Goal: Task Accomplishment & Management: Complete application form

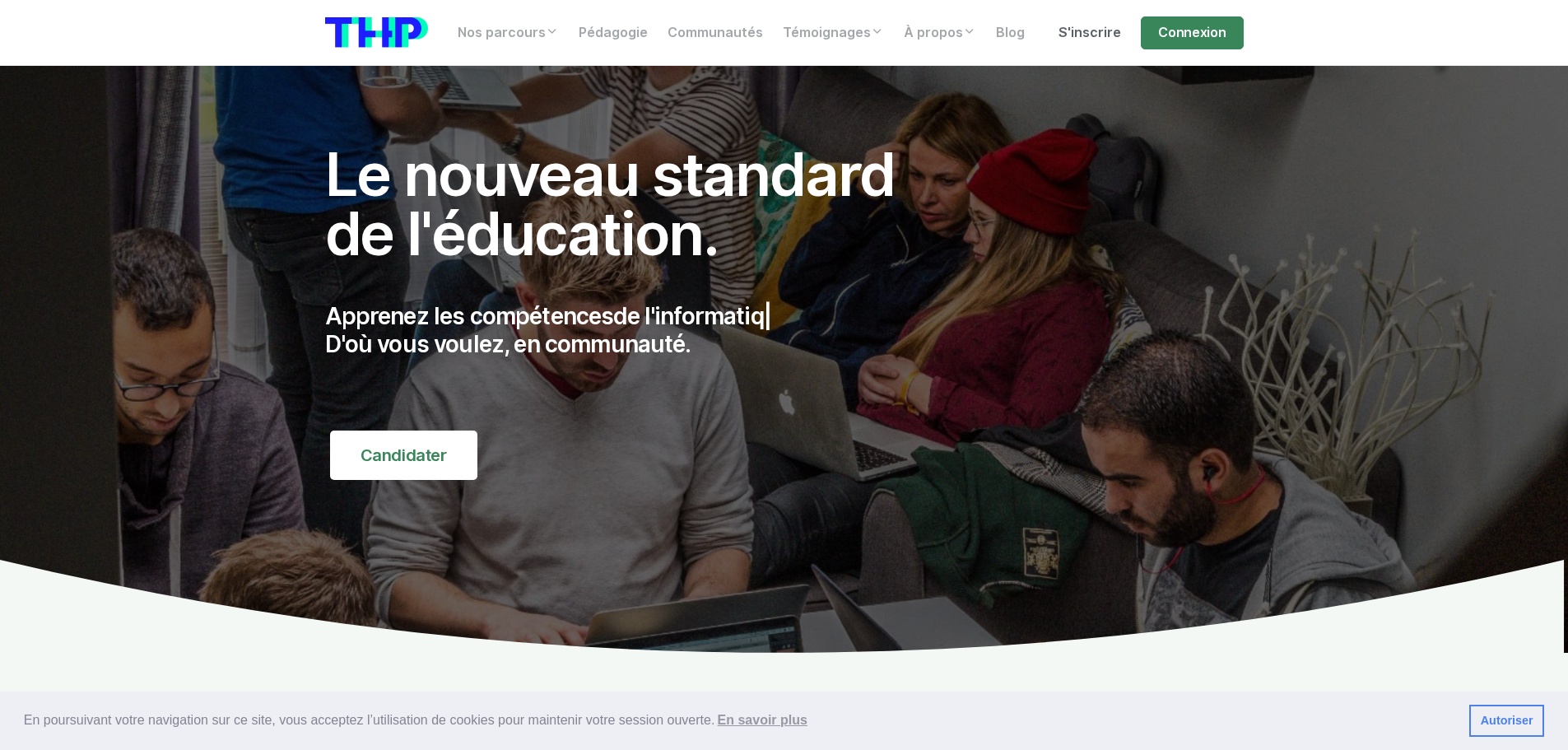
click at [1101, 31] on link "S'inscrire" at bounding box center [1090, 33] width 83 height 33
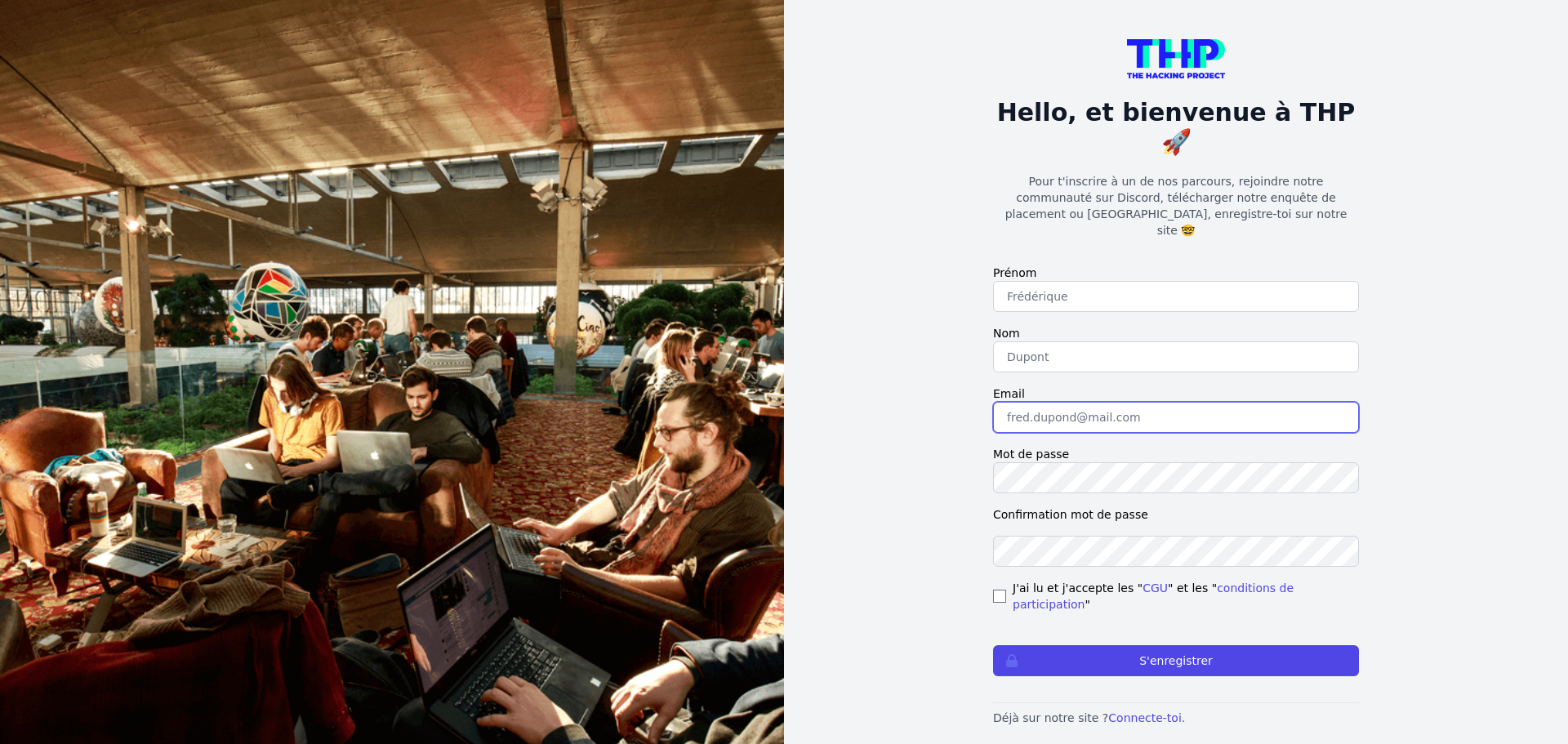
type input "lilian@thehackingproject.org"
click at [1235, 582] on link "conditions de participation" at bounding box center [1153, 596] width 281 height 29
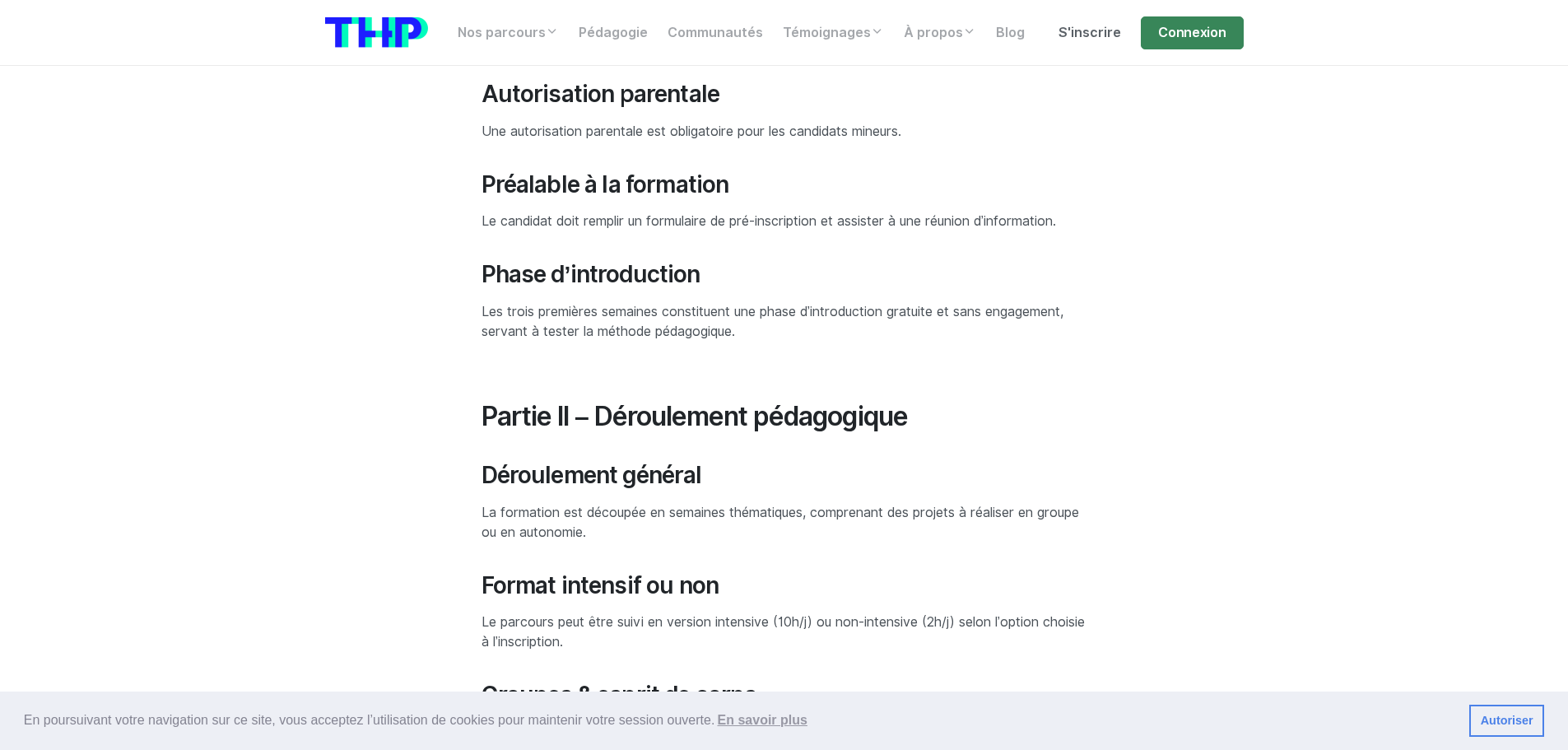
scroll to position [906, 0]
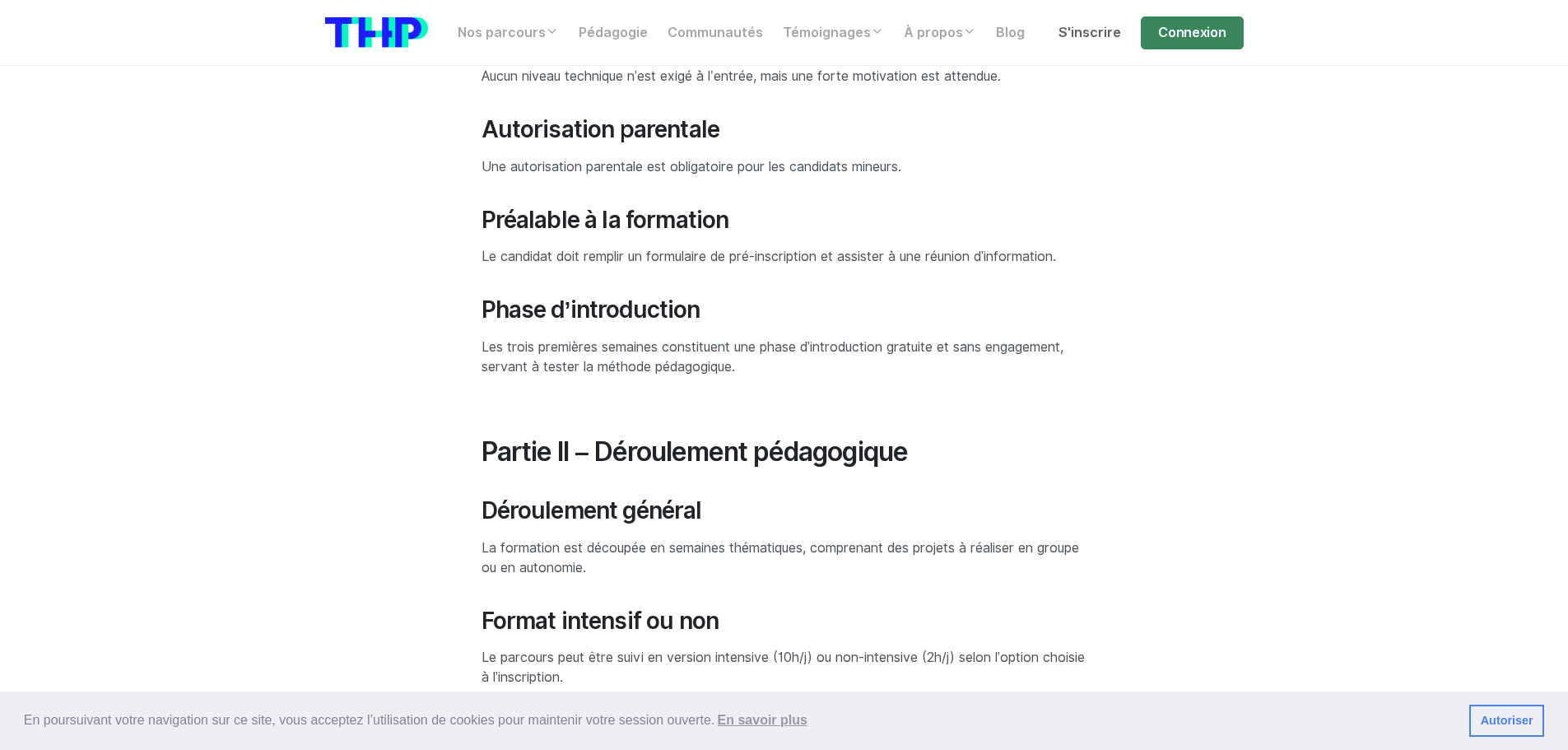
click at [1085, 43] on link "S'inscrire" at bounding box center [1090, 33] width 83 height 33
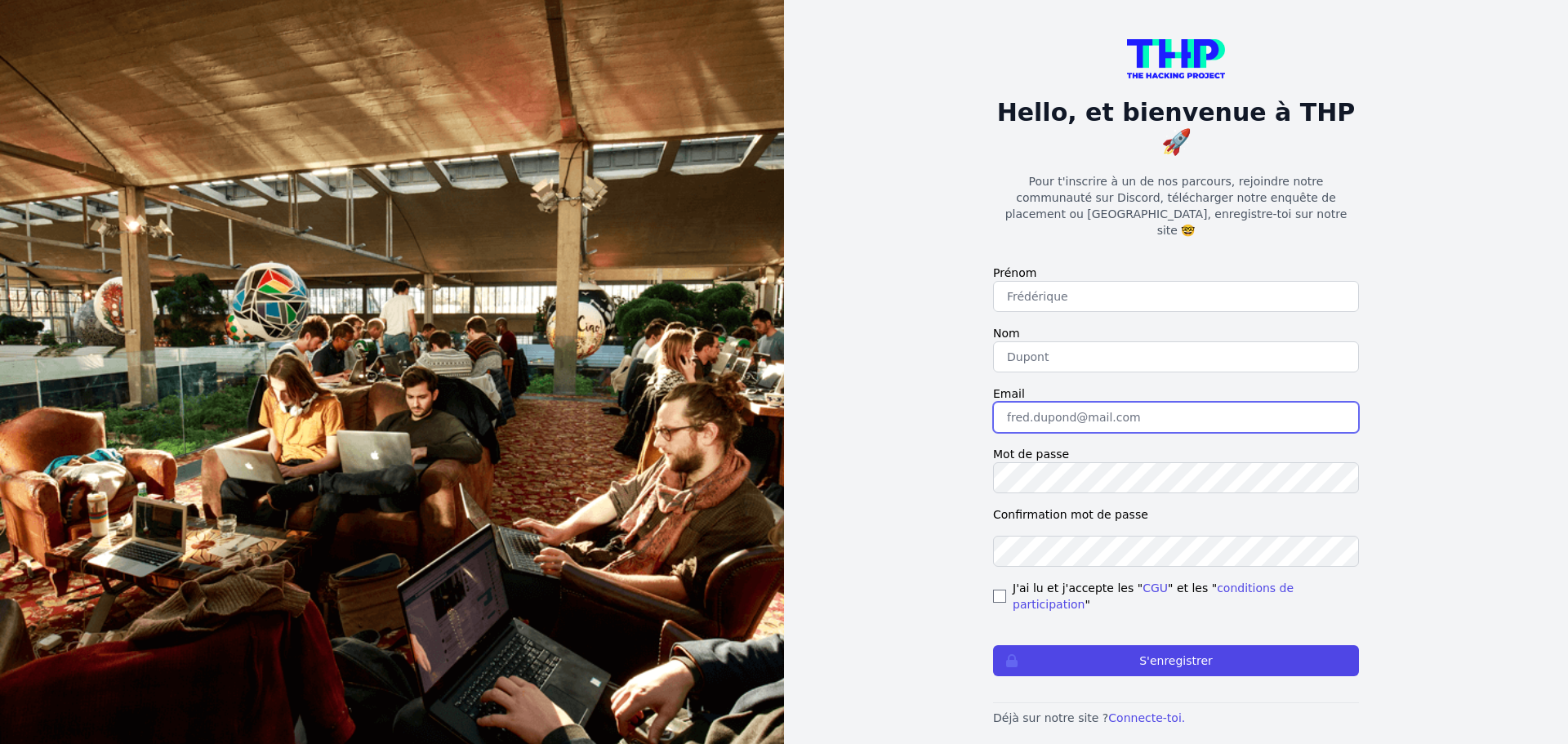
type input "lilian@thehackingproject.org"
click at [1143, 582] on link "CGU" at bounding box center [1156, 588] width 25 height 13
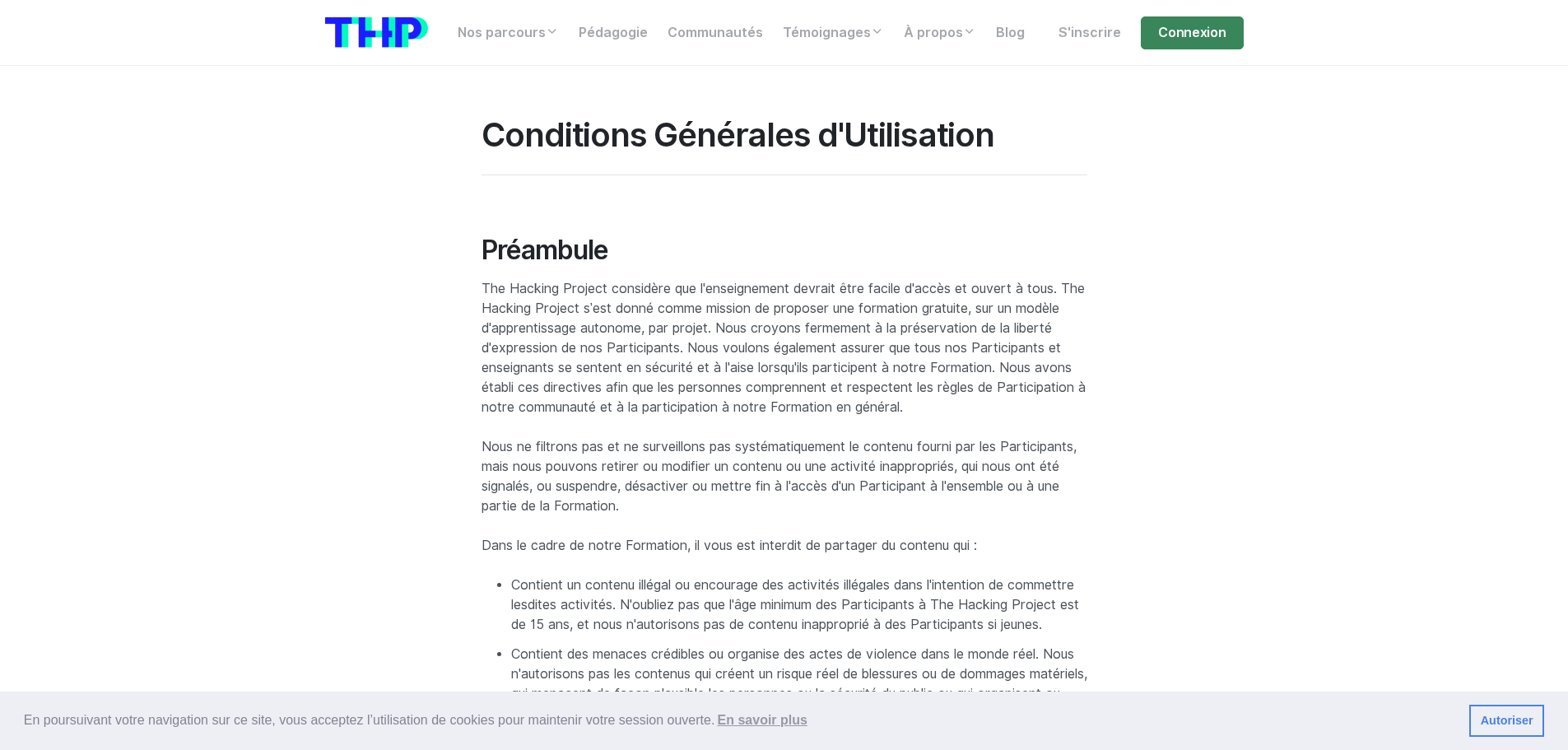
scroll to position [2129, 0]
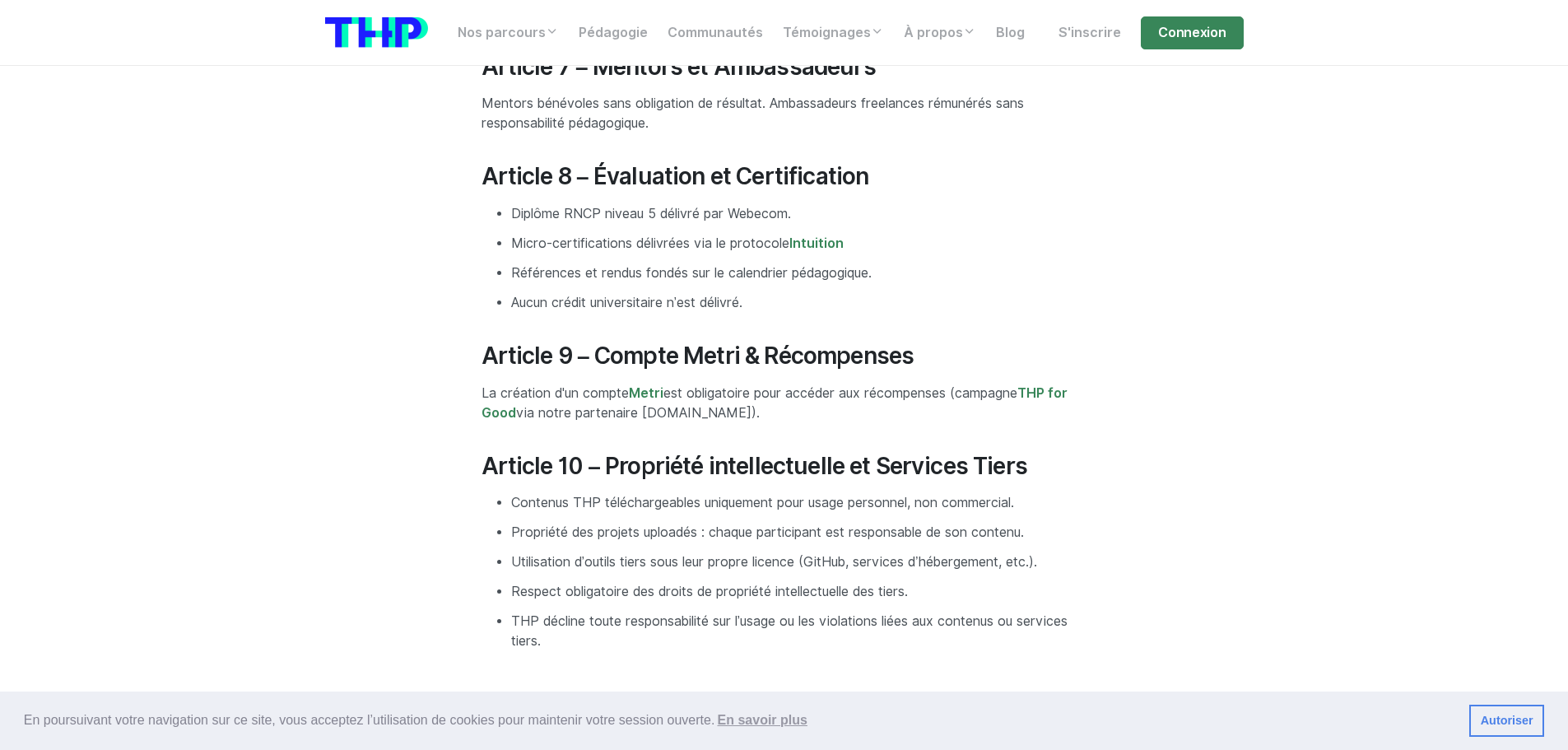
click at [599, 411] on p "La création d'un compte Metri est obligatoire pour accéder aux récompenses (cam…" at bounding box center [784, 403] width 606 height 39
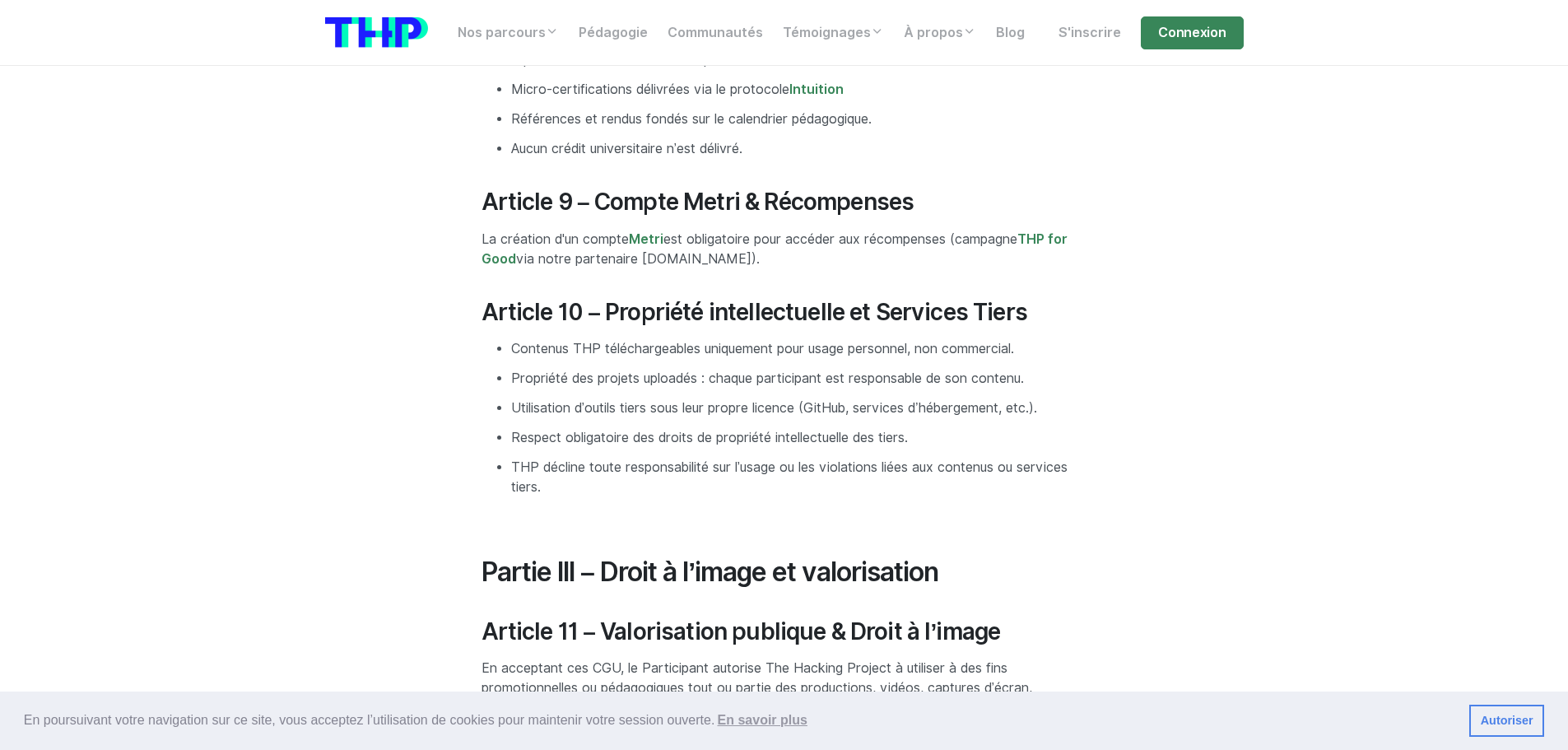
scroll to position [2293, 0]
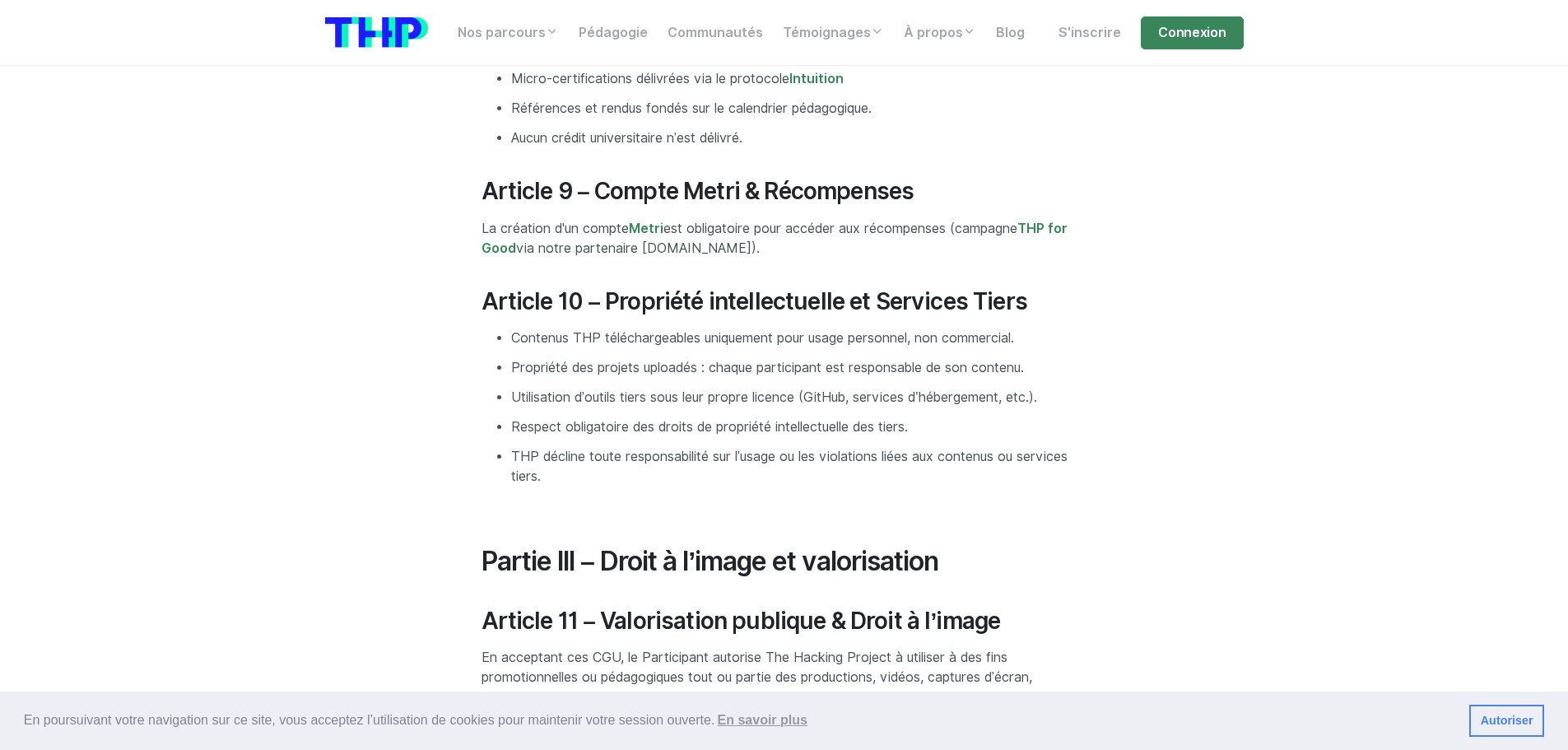
click at [760, 259] on p "La création d'un compte Metri est obligatoire pour accéder aux récompenses (cam…" at bounding box center [784, 239] width 606 height 39
click at [787, 259] on p "La création d'un compte Metri est obligatoire pour accéder aux récompenses (cam…" at bounding box center [784, 239] width 606 height 39
click at [778, 259] on p "La création d'un compte Metri est obligatoire pour accéder aux récompenses (cam…" at bounding box center [784, 239] width 606 height 39
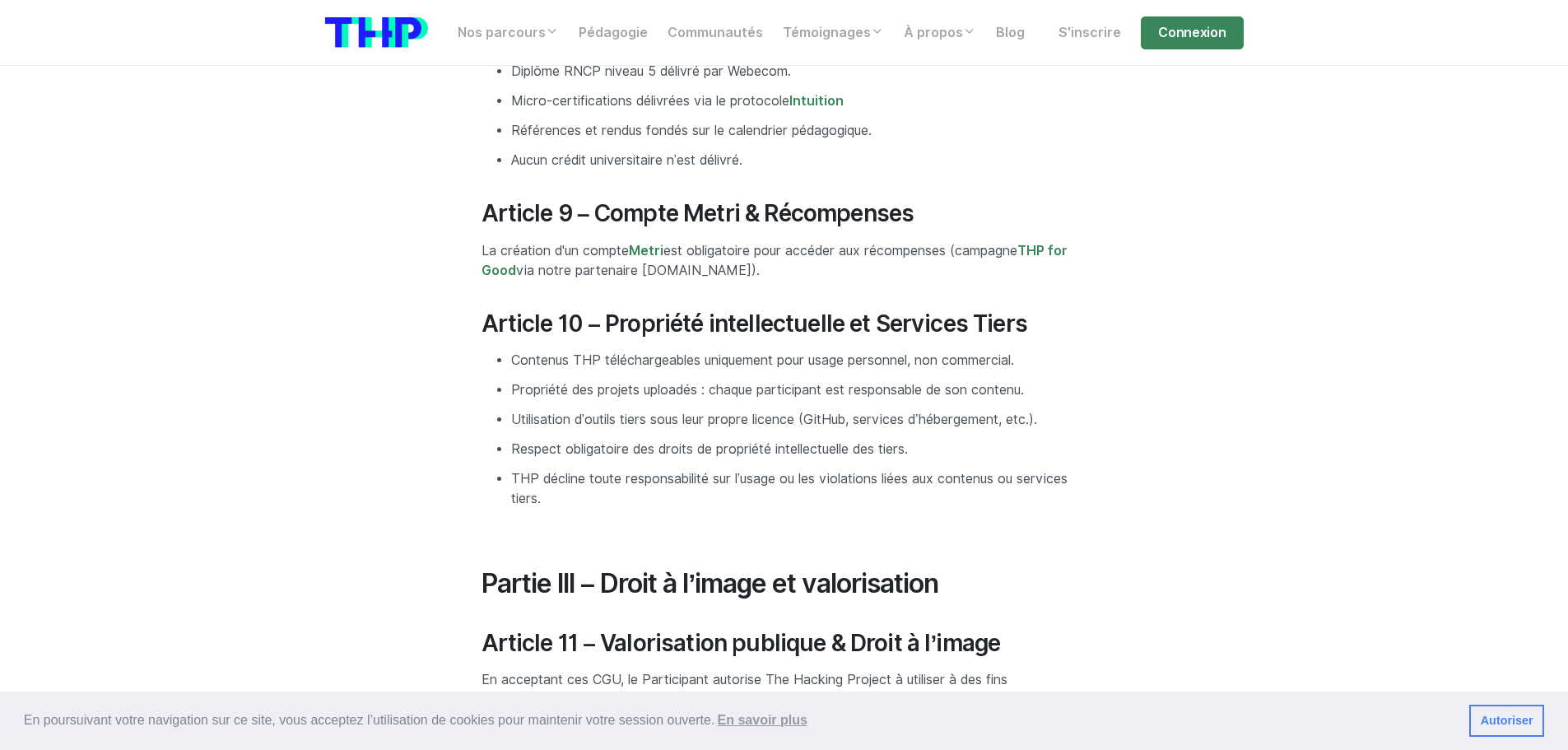
scroll to position [2211, 0]
